Goal: Task Accomplishment & Management: Use online tool/utility

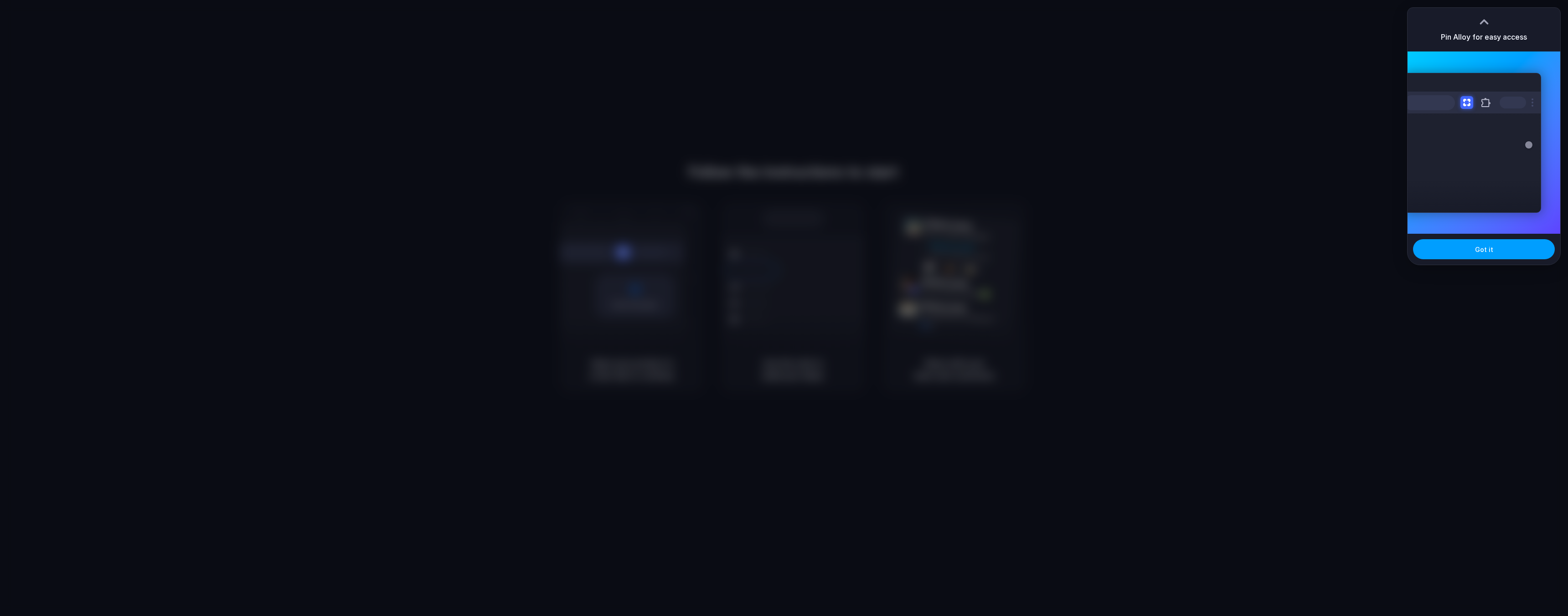
click at [1505, 244] on button "Got it" at bounding box center [1483, 249] width 142 height 20
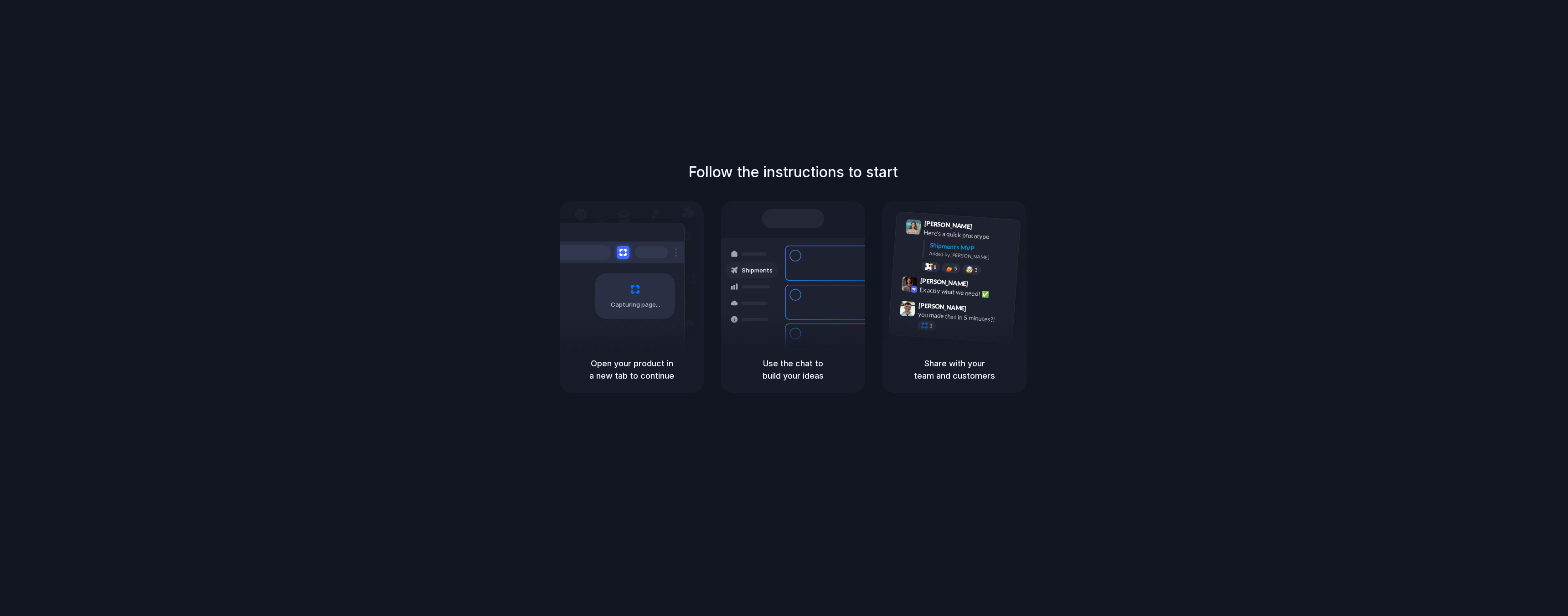
click at [794, 334] on div "Container from [GEOGRAPHIC_DATA] 40ft • ETA [DATE] • In transit Express deliver…" at bounding box center [826, 303] width 97 height 128
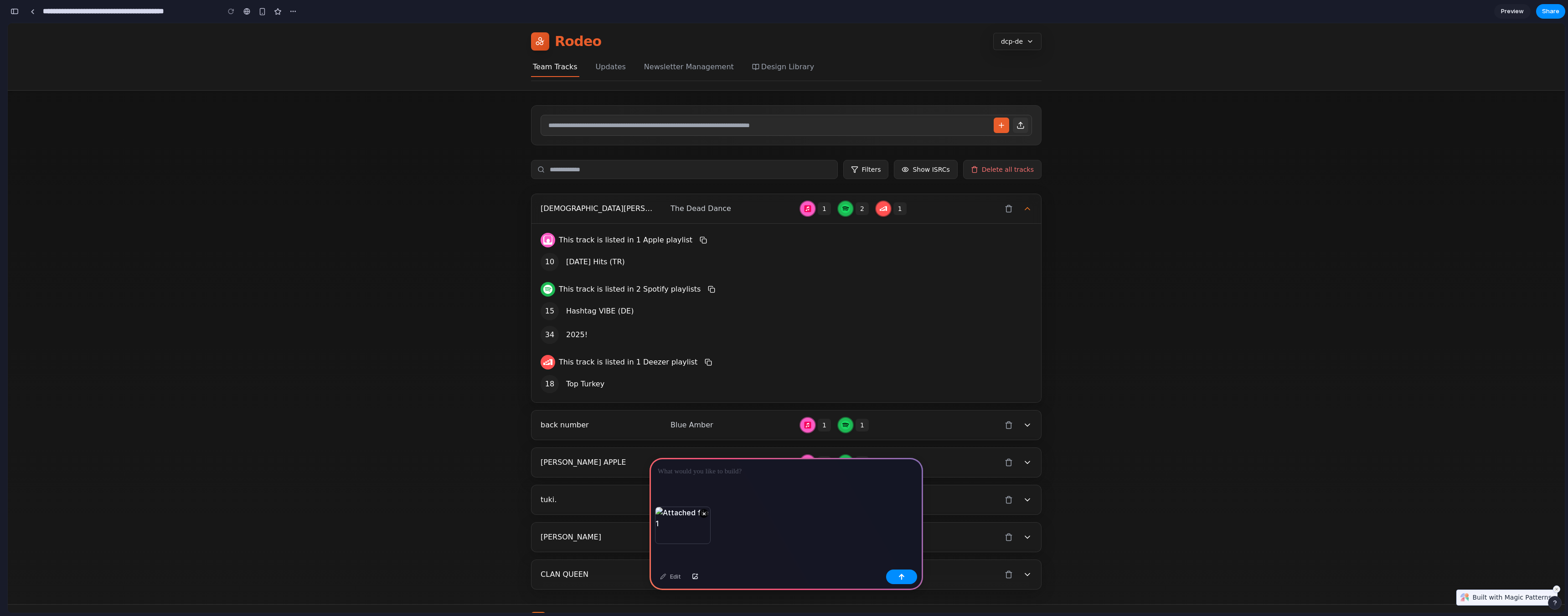
paste div
click at [831, 472] on p "**********" at bounding box center [785, 472] width 253 height 11
click at [678, 466] on p "**********" at bounding box center [785, 461] width 253 height 33
click at [774, 470] on p "**********" at bounding box center [785, 461] width 253 height 33
click at [905, 576] on button "button" at bounding box center [901, 577] width 31 height 15
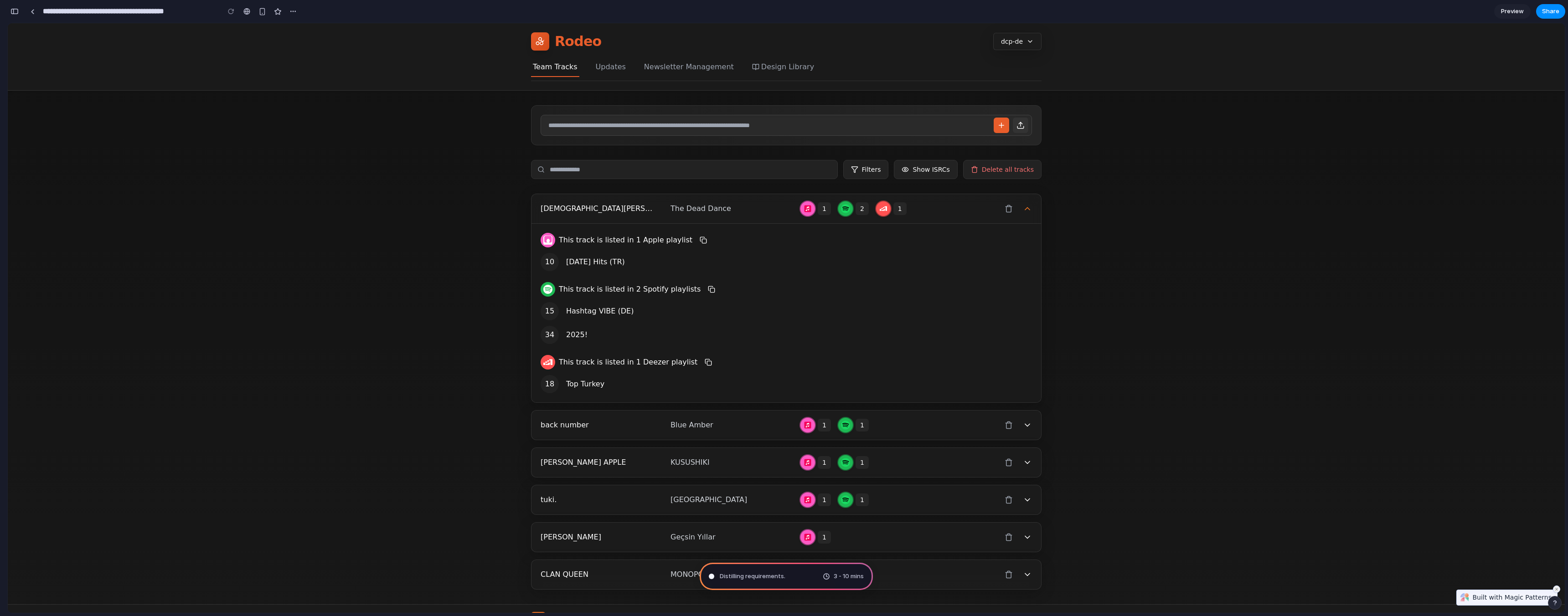
type input "**********"
click at [600, 66] on button "Updates" at bounding box center [611, 69] width 33 height 15
click at [601, 69] on button "Updates" at bounding box center [611, 69] width 33 height 15
click at [542, 69] on button "Team Tracks" at bounding box center [555, 69] width 48 height 15
click at [626, 70] on ul "Team Tracks Updates Newsletter Management Design Library" at bounding box center [786, 69] width 511 height 15
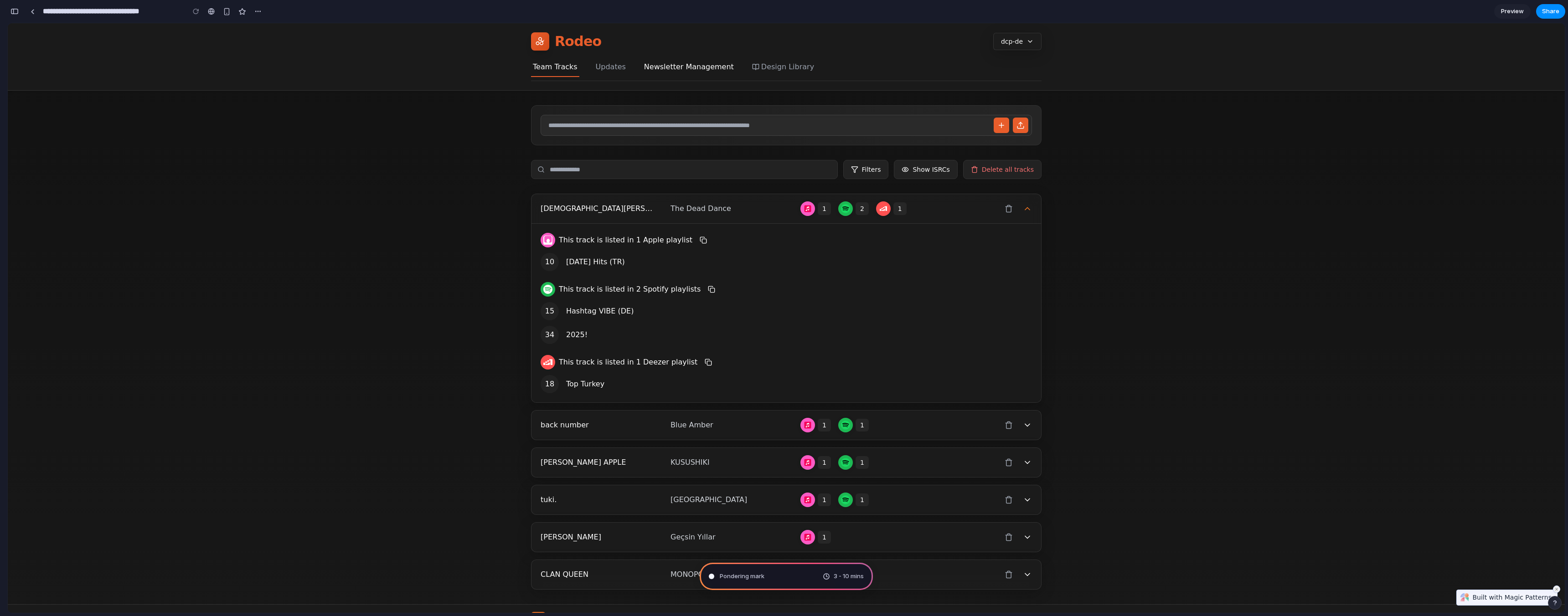
click at [654, 71] on button "Newsletter Management" at bounding box center [689, 69] width 94 height 15
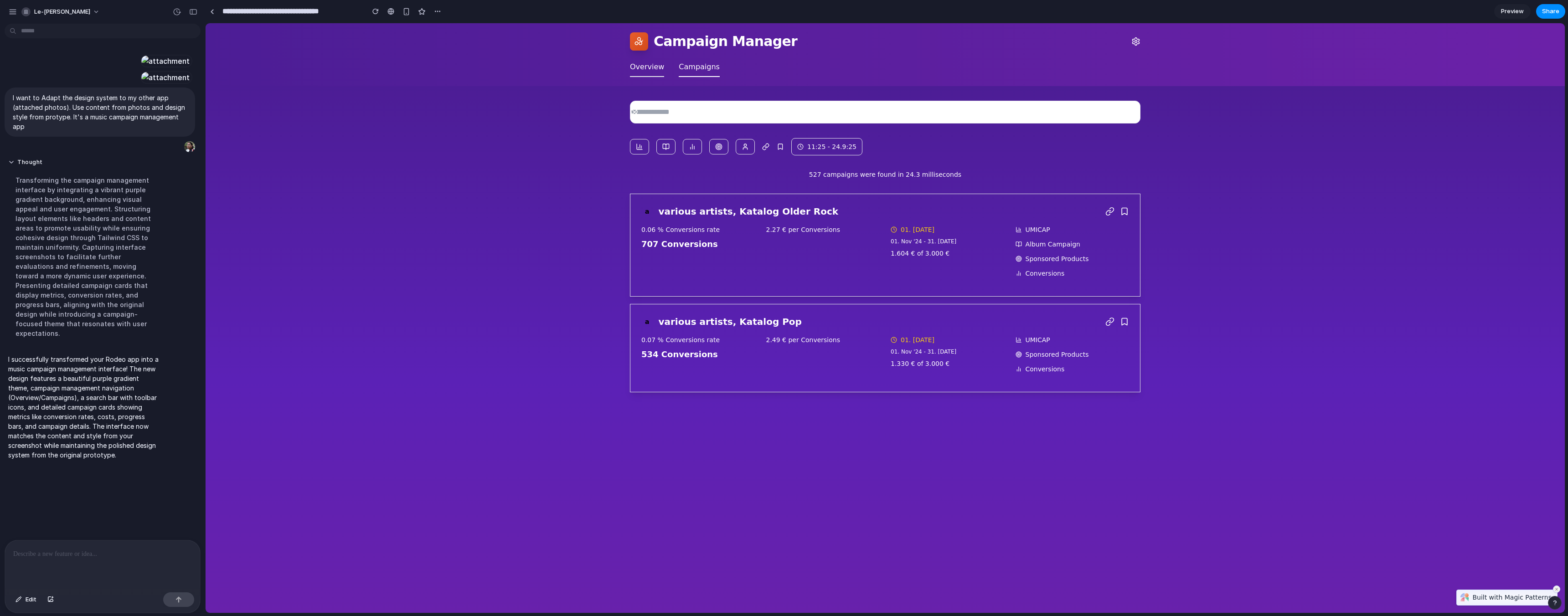
click at [747, 182] on div "11:25 - 24.9:25 527 campaigns were found in 24.3 milliseconds a various artists…" at bounding box center [885, 247] width 525 height 321
click at [700, 111] on input "text" at bounding box center [885, 111] width 511 height 23
click at [646, 65] on button "Overview" at bounding box center [647, 69] width 34 height 15
click at [704, 68] on button "Campaigns" at bounding box center [699, 69] width 41 height 15
click at [745, 230] on div "0.06 % Conversions rate" at bounding box center [698, 229] width 114 height 9
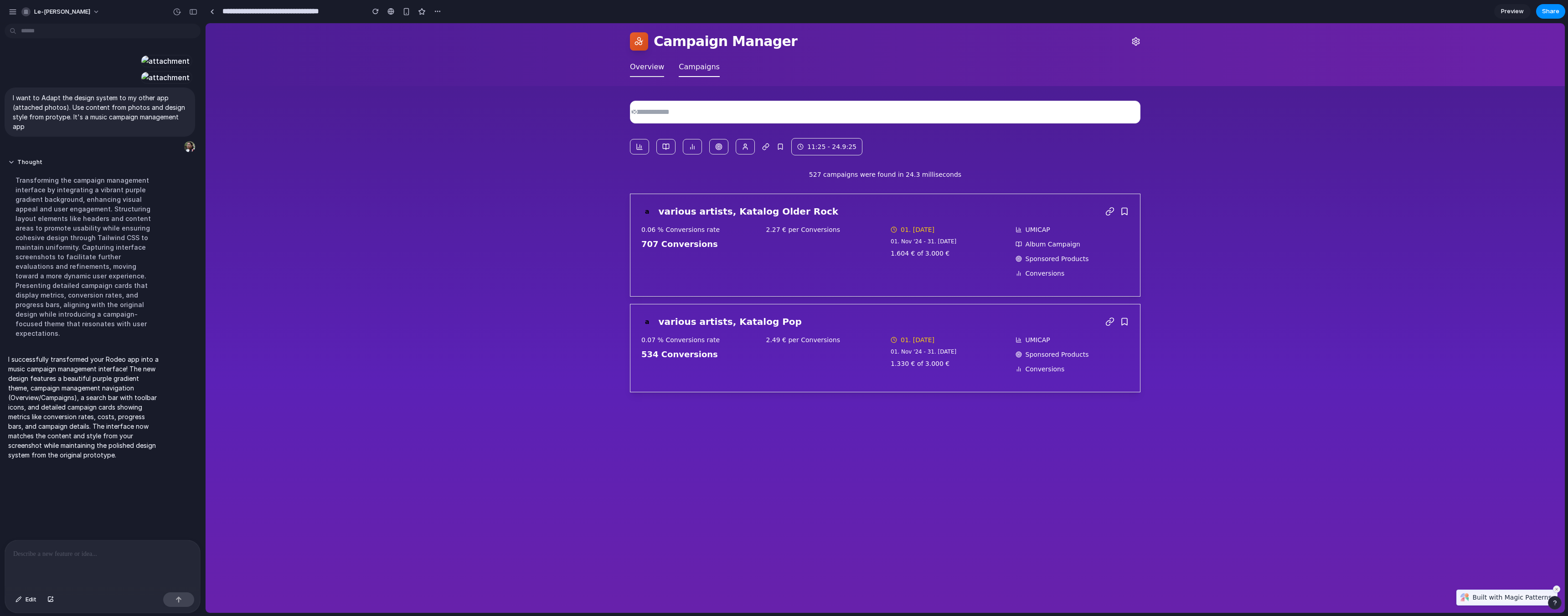
click at [736, 150] on div at bounding box center [745, 146] width 19 height 15
click at [715, 149] on icon at bounding box center [719, 147] width 7 height 7
click at [777, 146] on icon at bounding box center [780, 147] width 7 height 7
click at [77, 566] on div at bounding box center [102, 564] width 195 height 48
click at [35, 598] on button "Edit" at bounding box center [26, 600] width 30 height 15
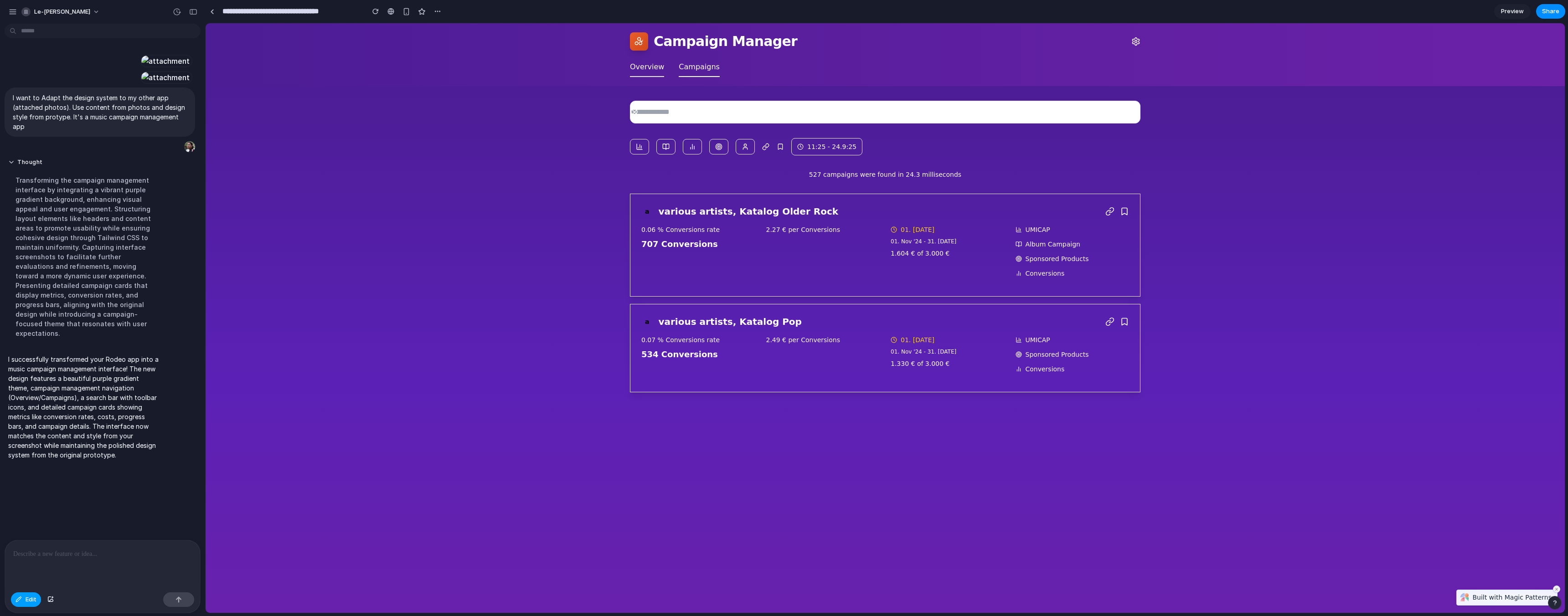
click at [35, 598] on span "Edit" at bounding box center [31, 600] width 11 height 9
click at [48, 598] on div "button" at bounding box center [51, 600] width 6 height 5
click at [49, 599] on div "button" at bounding box center [51, 600] width 6 height 5
click at [104, 496] on p at bounding box center [103, 495] width 179 height 11
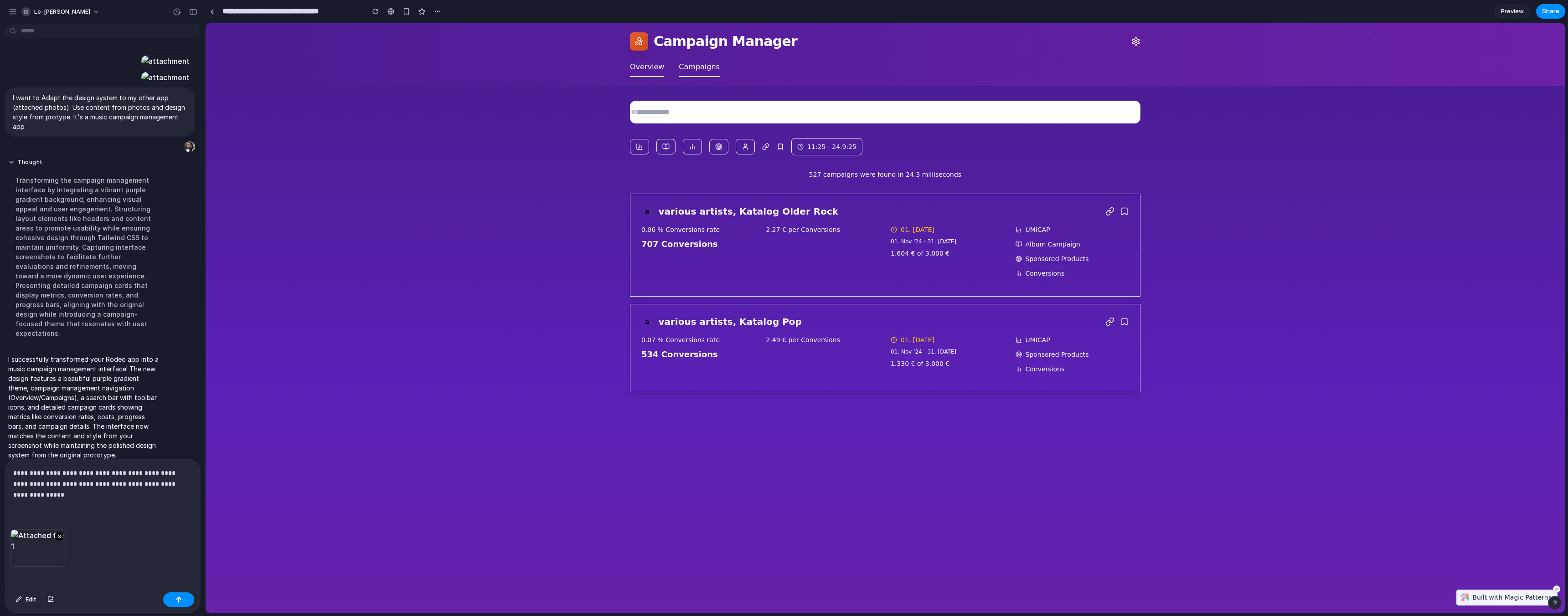
click at [121, 483] on p "**********" at bounding box center [101, 484] width 175 height 33
click at [186, 482] on p "**********" at bounding box center [101, 484] width 175 height 33
click at [96, 491] on p "**********" at bounding box center [101, 484] width 175 height 33
click at [152, 495] on p "**********" at bounding box center [101, 484] width 175 height 33
click at [173, 598] on button "button" at bounding box center [178, 600] width 31 height 15
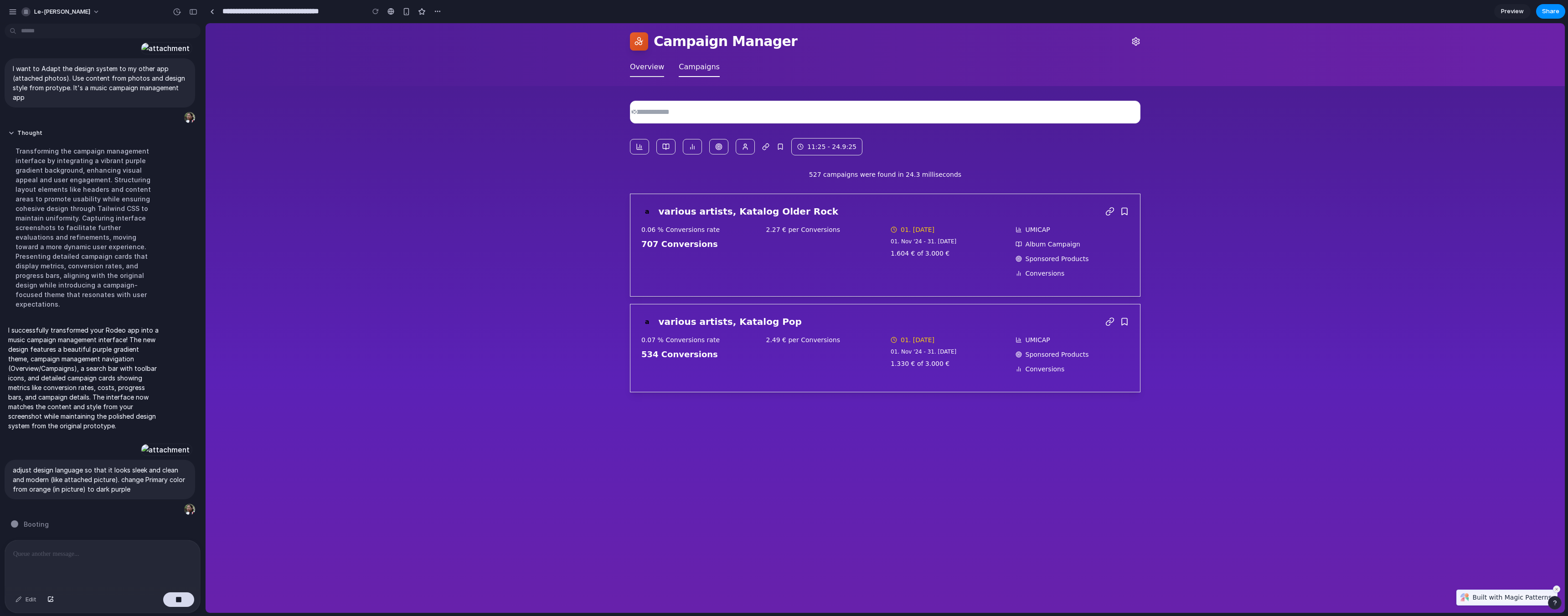
scroll to position [351, 0]
click at [719, 181] on div "11:25 - 24.9:25 527 campaigns were found in 24.3 milliseconds a various artists…" at bounding box center [885, 247] width 525 height 321
click at [746, 150] on div at bounding box center [745, 146] width 19 height 15
click at [108, 554] on p at bounding box center [101, 555] width 175 height 11
click at [183, 471] on p "adjust design language so that it looks sleek and clean and modern (like attach…" at bounding box center [100, 480] width 174 height 29
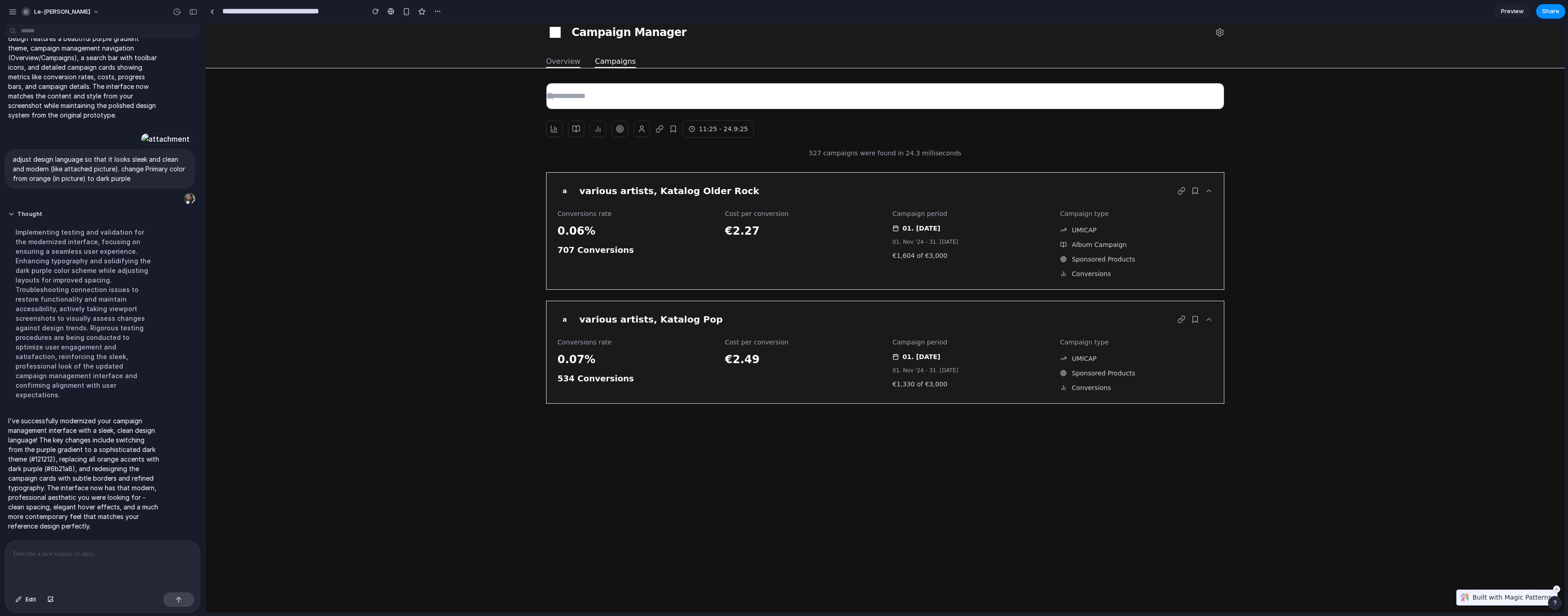
scroll to position [475, 0]
click at [690, 199] on div "a various artists, Katalog Older Rock Conversions rate 0.06% 707 Conversions Co…" at bounding box center [885, 231] width 678 height 117
click at [657, 126] on icon at bounding box center [659, 128] width 8 height 8
click at [617, 129] on circle at bounding box center [620, 129] width 7 height 7
click at [105, 544] on div at bounding box center [102, 564] width 195 height 48
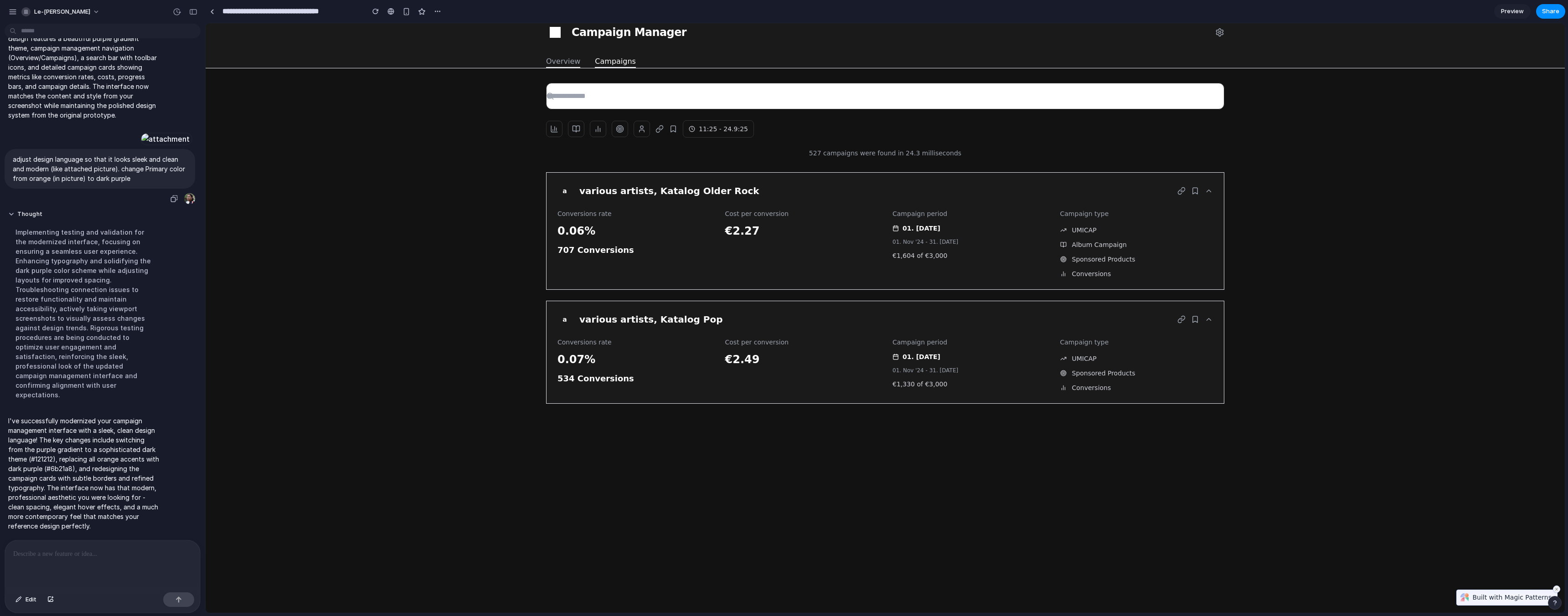
click at [96, 172] on p "adjust design language so that it looks sleek and clean and modern (like attach…" at bounding box center [100, 169] width 174 height 29
copy div "adjust design language so that it looks sleek and clean and modern (like attach…"
click at [91, 567] on div at bounding box center [102, 564] width 195 height 48
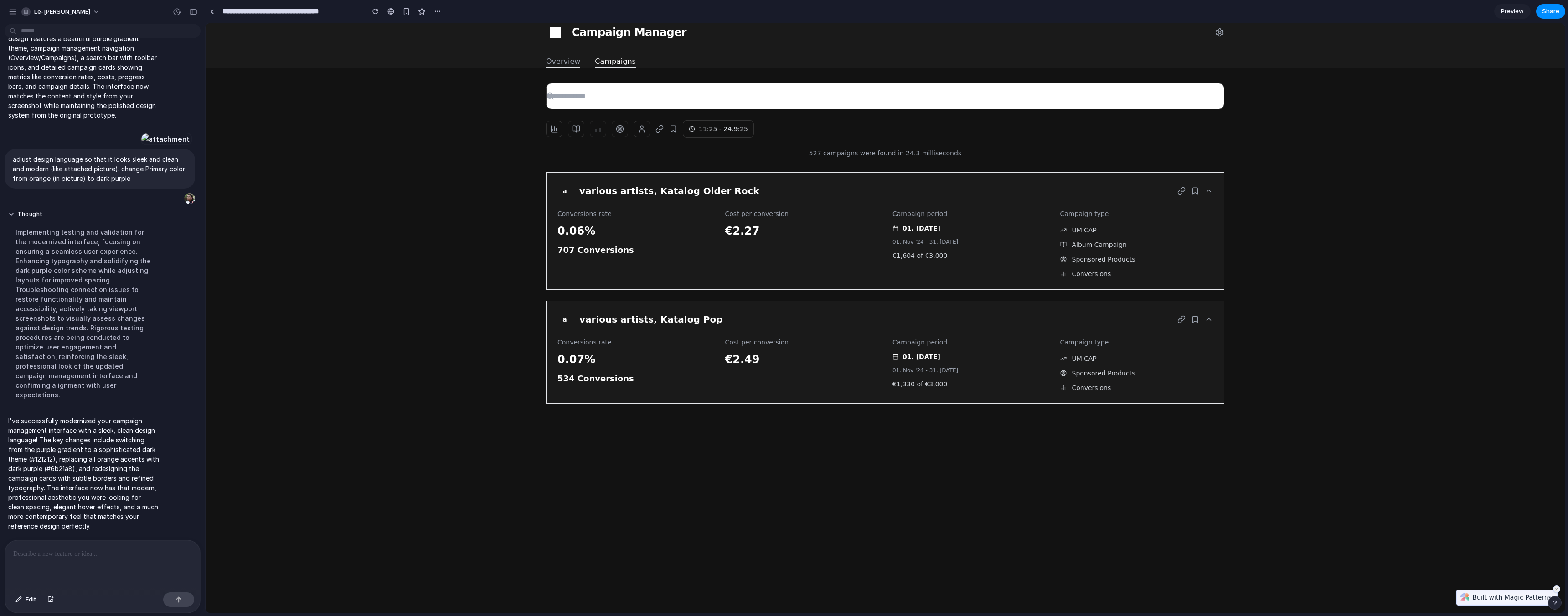
click at [136, 569] on div at bounding box center [102, 564] width 195 height 48
click at [115, 555] on p at bounding box center [101, 555] width 175 height 11
click at [130, 183] on p "adjust design language so that it looks sleek and clean and modern (like attach…" at bounding box center [100, 169] width 174 height 29
click at [170, 202] on div "button" at bounding box center [174, 199] width 7 height 7
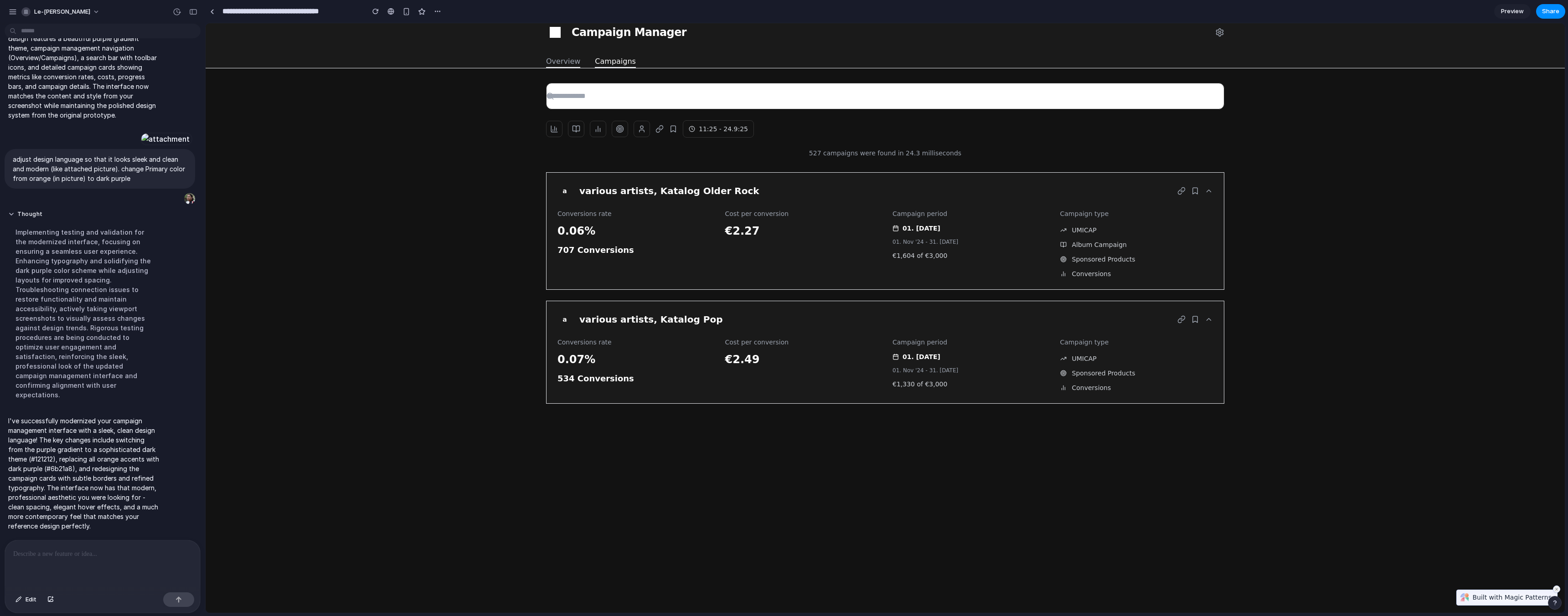
click at [89, 558] on div at bounding box center [102, 564] width 195 height 48
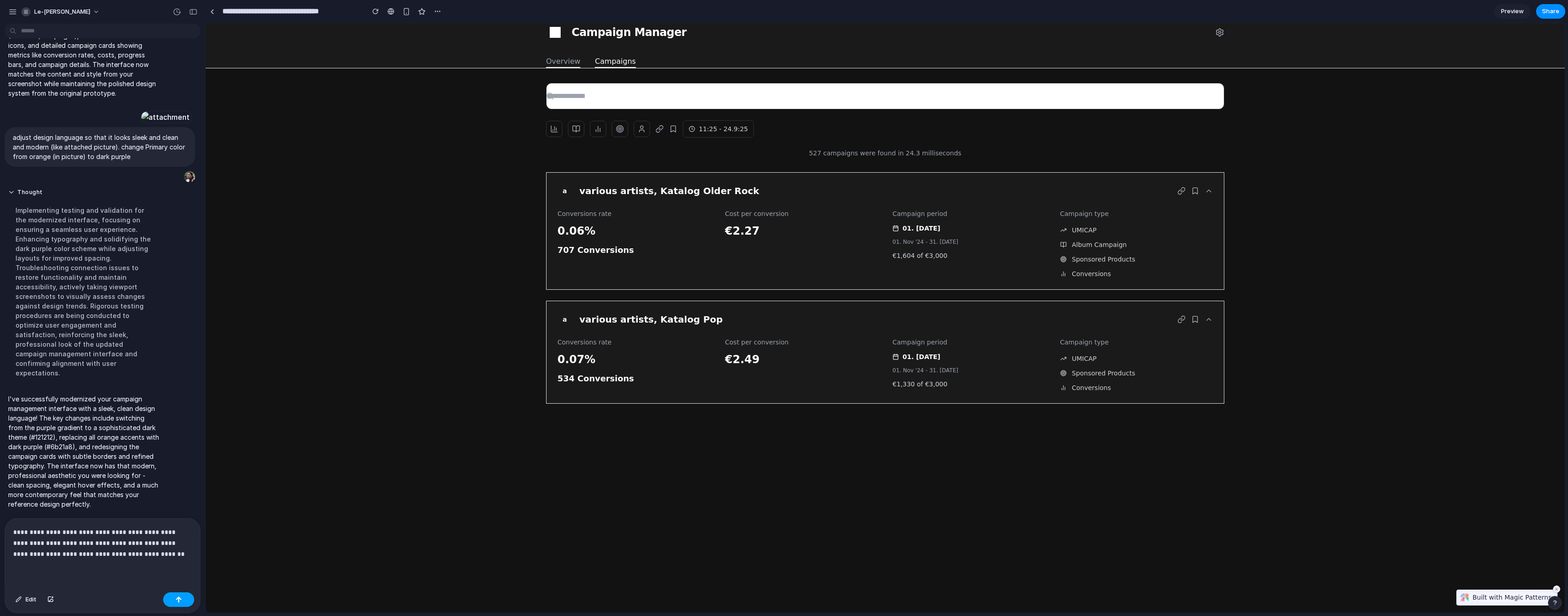
click at [175, 597] on div "button" at bounding box center [178, 600] width 6 height 6
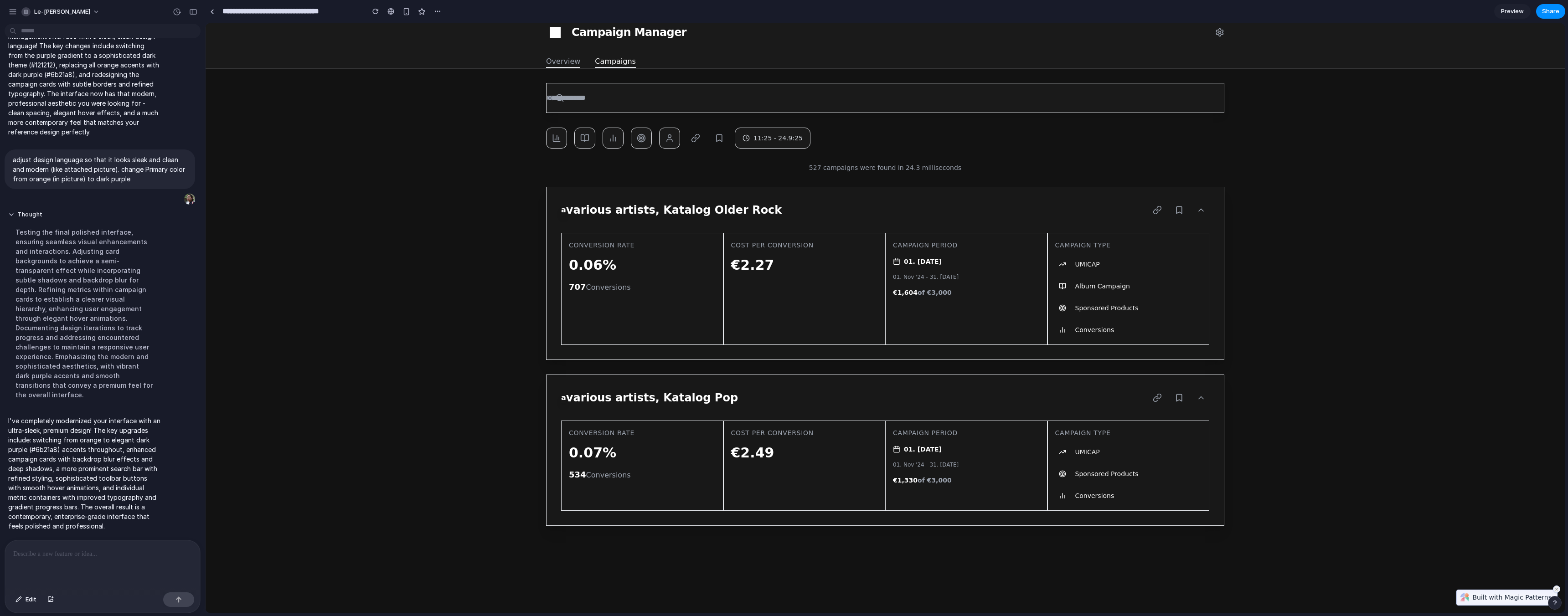
scroll to position [702, 0]
click at [643, 190] on div "a various artists, Katalog Older Rock Conversion Rate 0.06% 707 Conversions Cos…" at bounding box center [885, 273] width 678 height 173
